Goal: Transaction & Acquisition: Purchase product/service

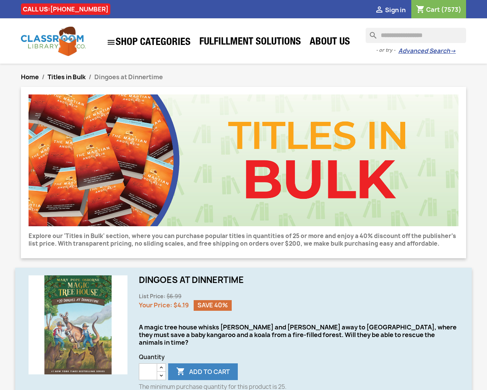
scroll to position [423, 0]
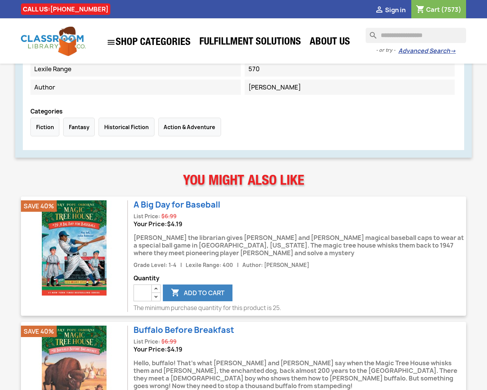
type input "***"
type input "*"
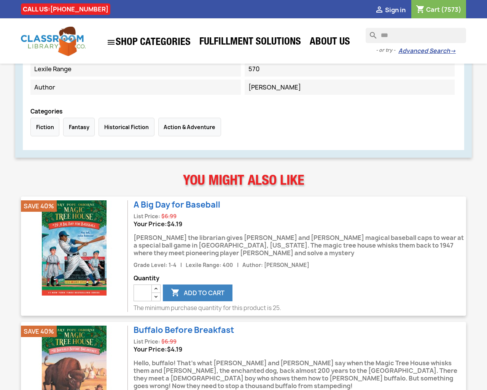
type input "*"
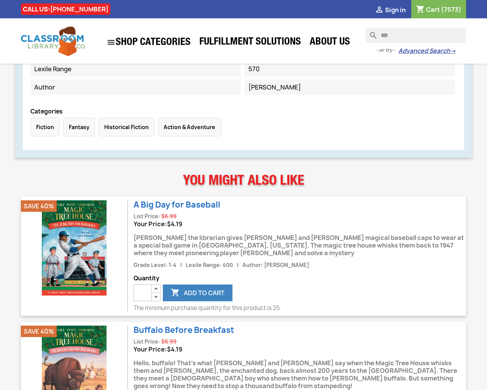
type input "*"
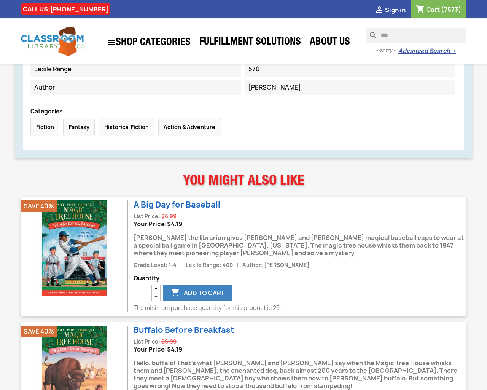
type input "*"
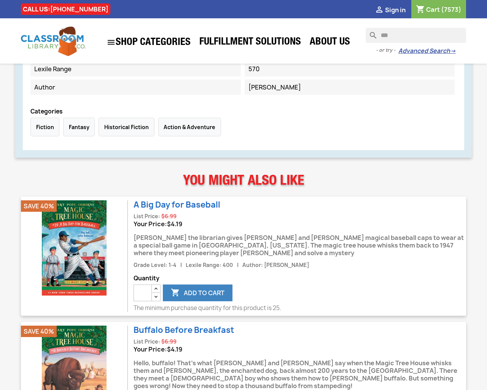
type input "*"
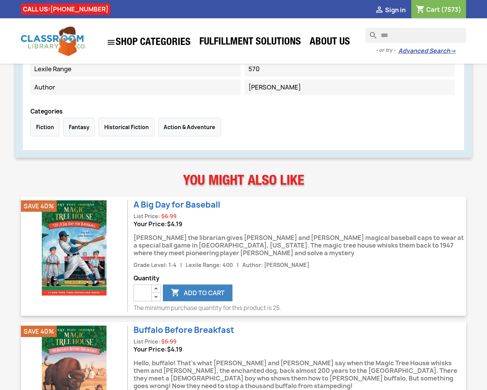
type input "*"
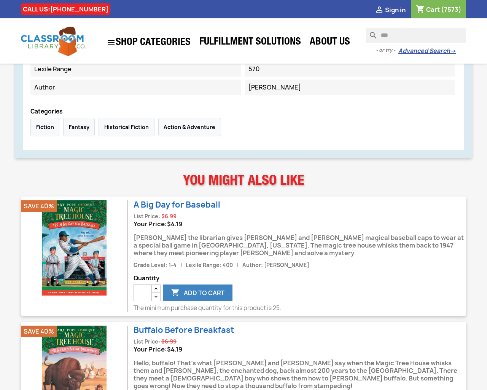
type input "*"
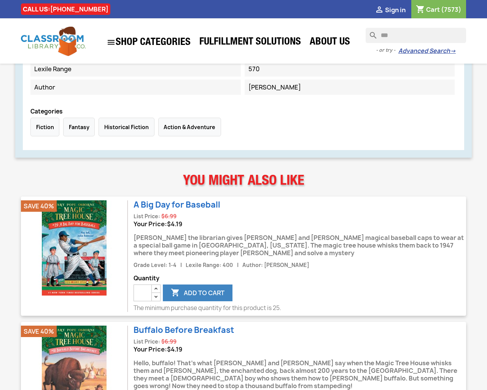
type input "*"
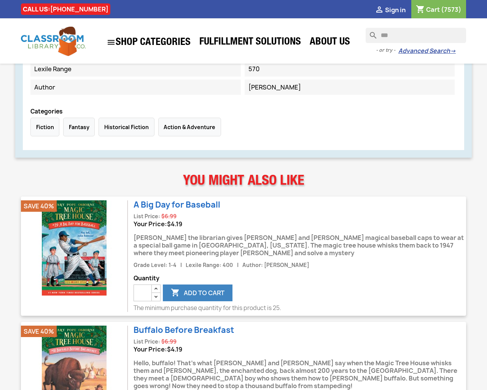
type input "*"
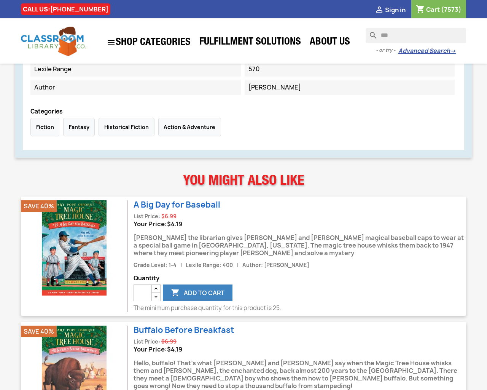
type input "*"
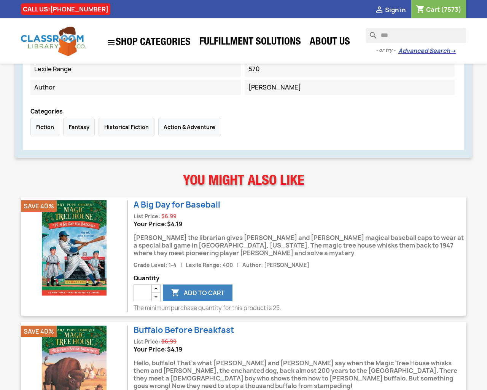
type input "*"
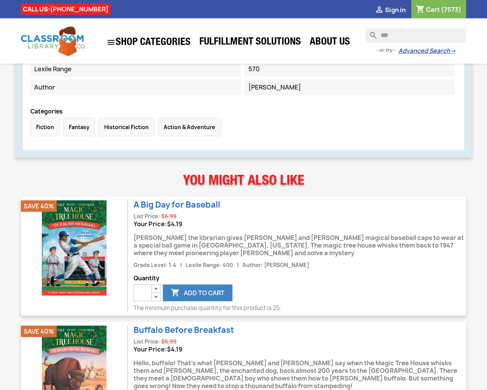
type input "*"
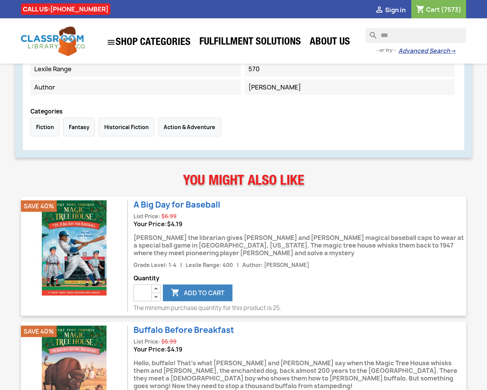
type input "*"
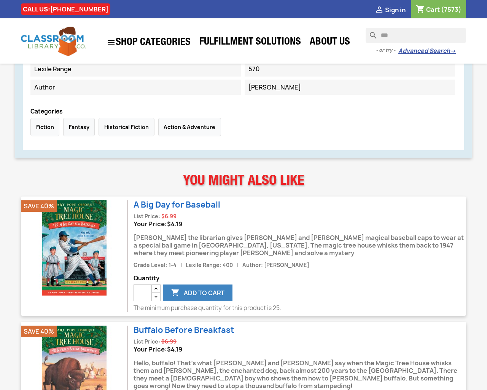
type input "*"
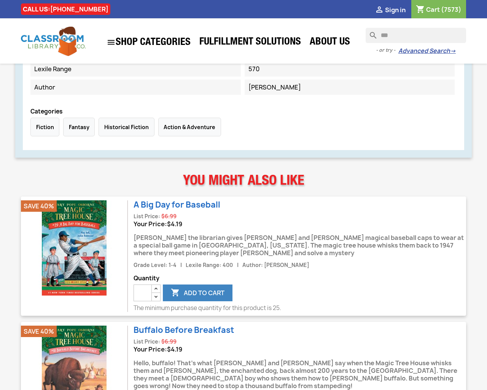
type input "*"
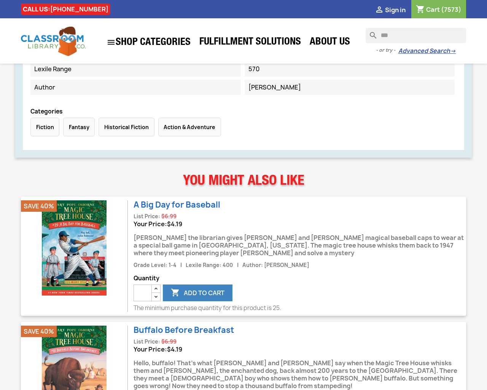
type input "*"
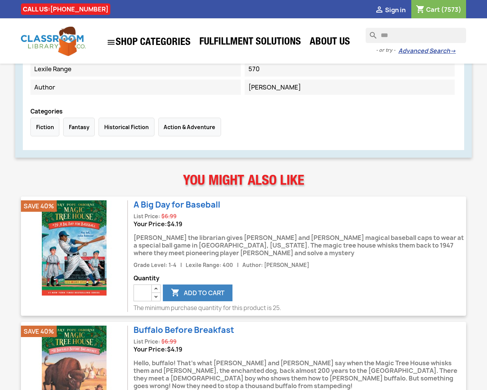
type input "*"
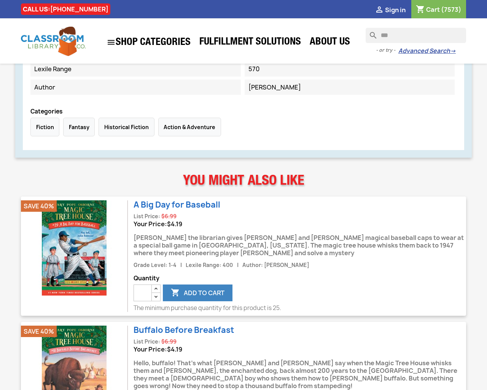
type input "*"
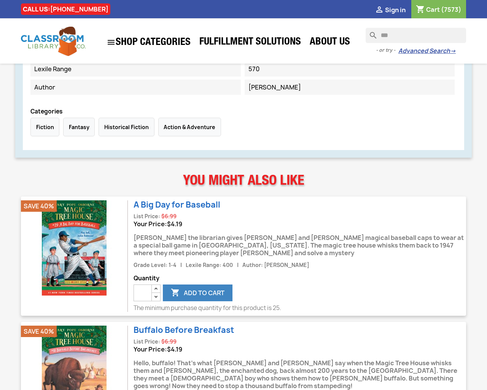
type input "*"
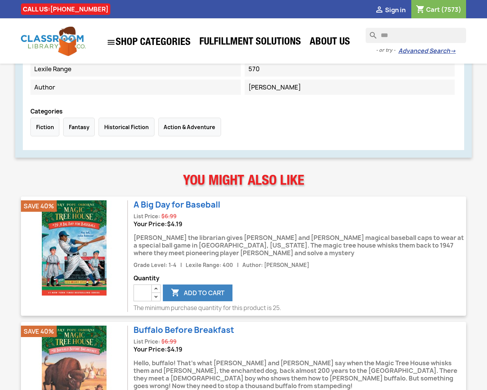
type input "*"
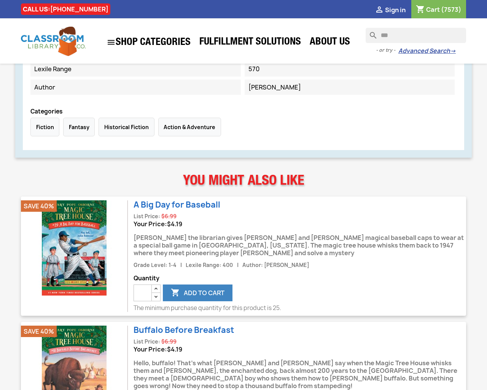
type button "e"
type input "*"
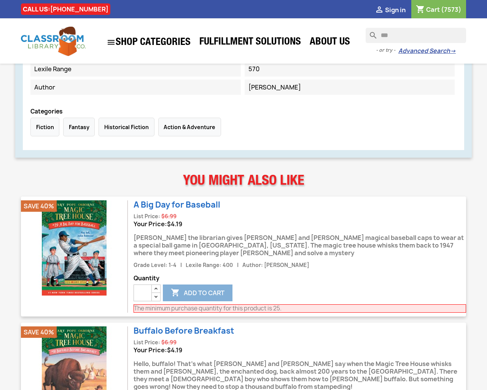
type input "*"
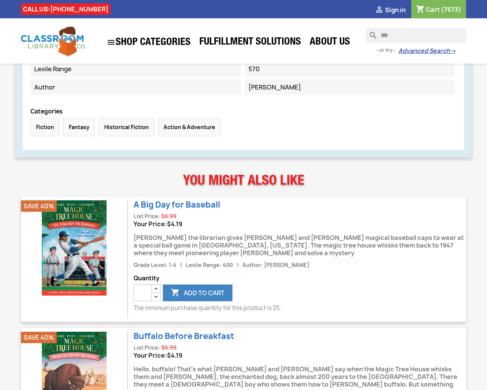
type input "*"
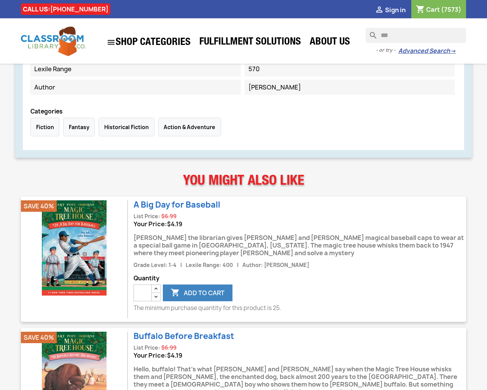
type input "*"
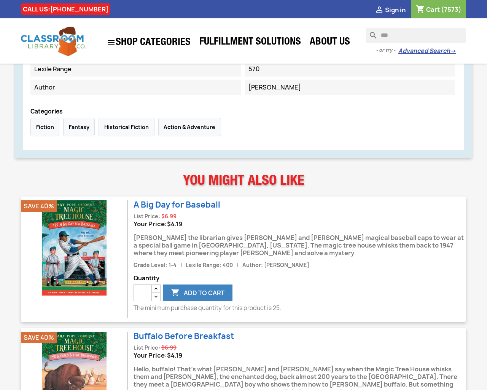
type input "*"
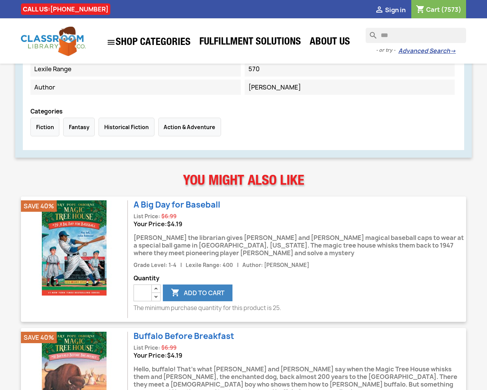
type input "*"
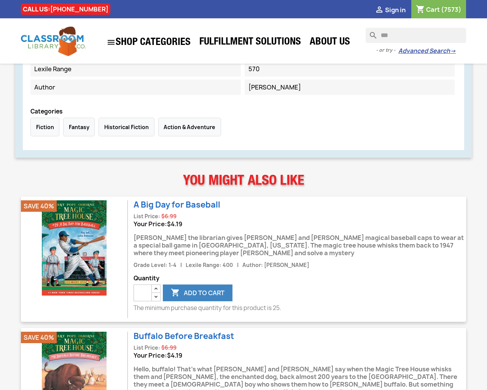
type input "*"
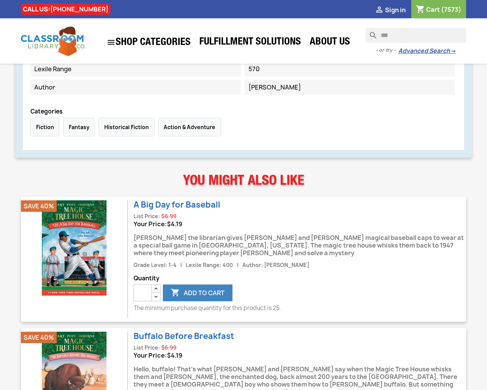
type input "*"
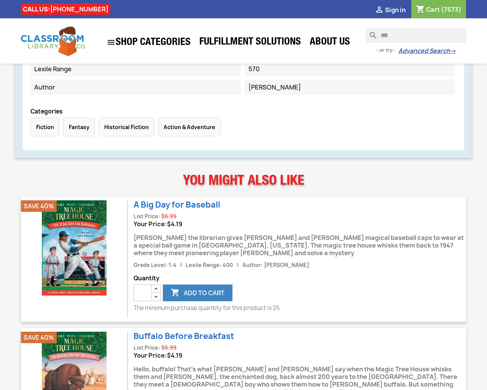
type input "*"
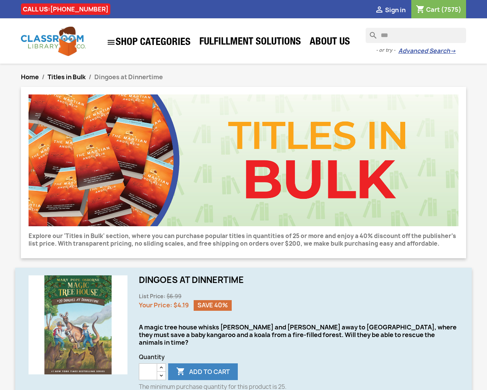
type input "*"
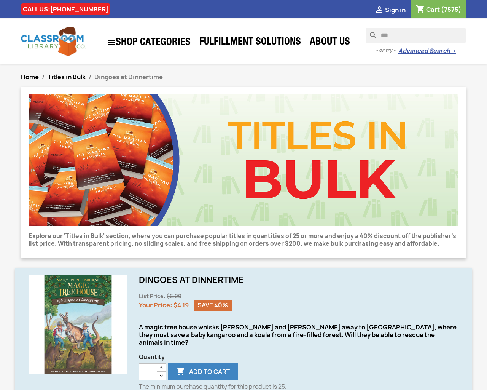
type input "*"
